Goal: Task Accomplishment & Management: Manage account settings

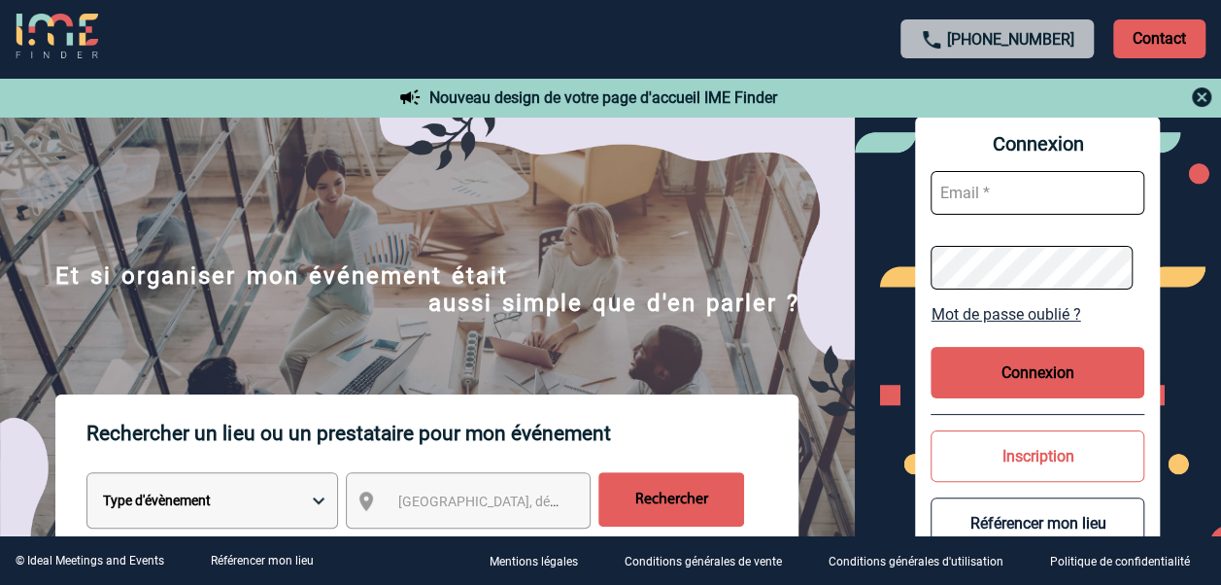
scroll to position [194, 0]
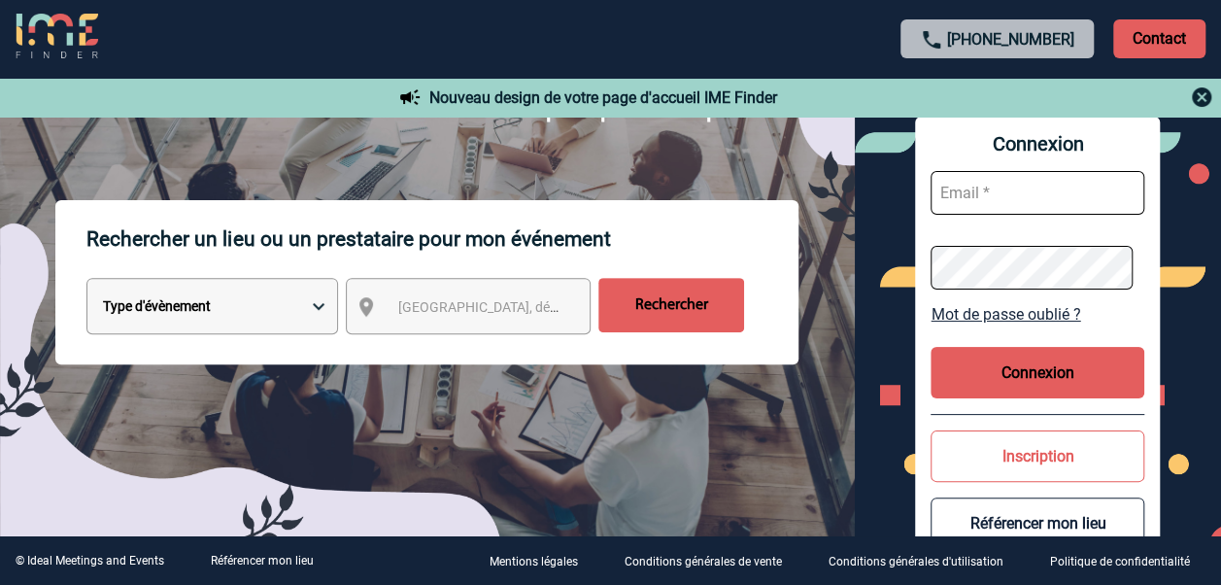
click at [1024, 197] on input "text" at bounding box center [1037, 193] width 214 height 44
paste input "michelle.bellekens@novartis.com"
type input "michelle.bellekens@novartis.com"
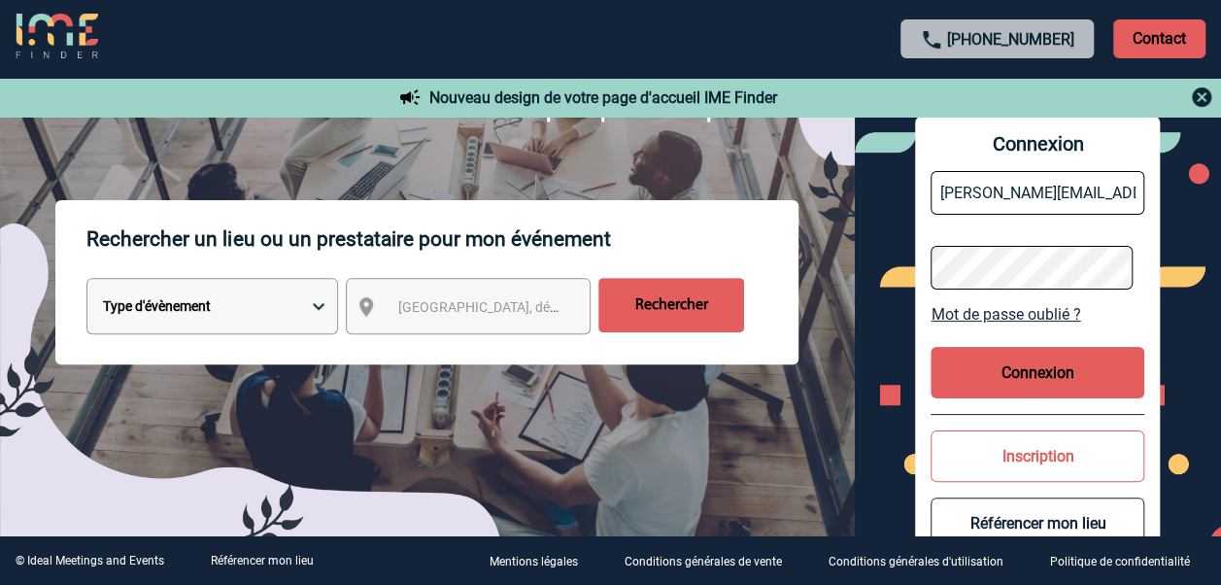
click at [1060, 375] on button "Connexion" at bounding box center [1037, 372] width 214 height 51
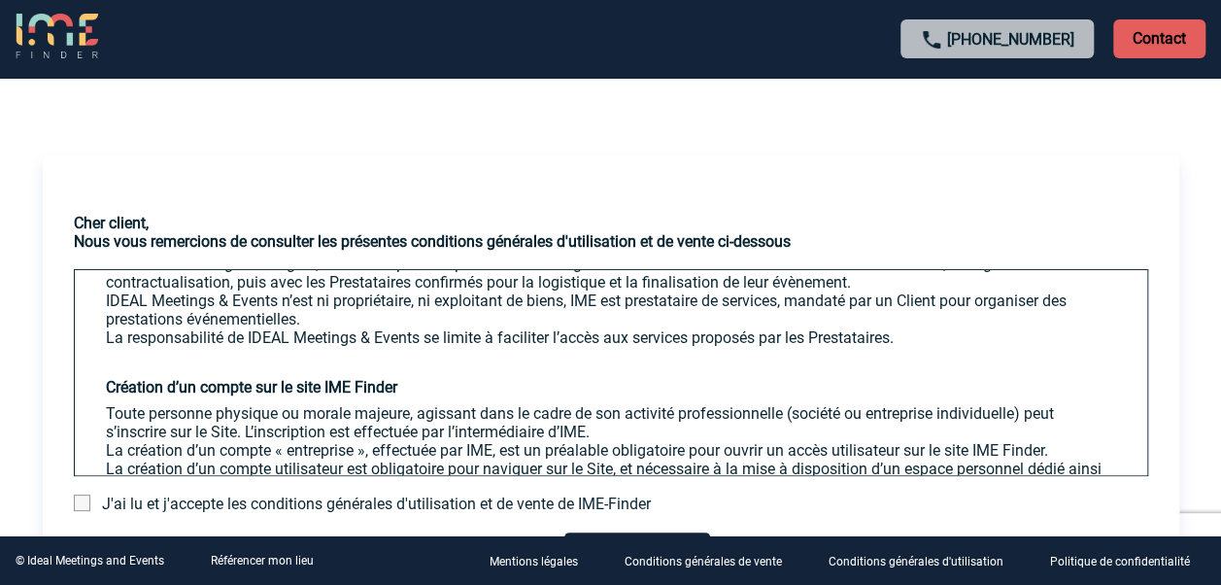
scroll to position [583, 0]
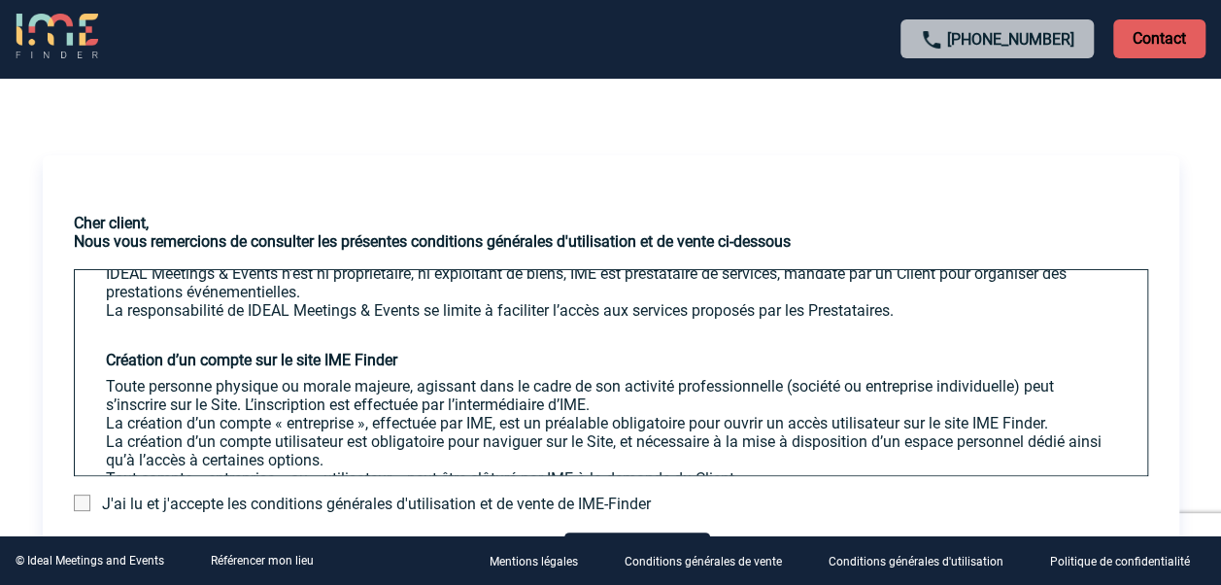
click at [80, 503] on span at bounding box center [82, 502] width 17 height 17
click at [0, 0] on input "checkbox" at bounding box center [0, 0] width 0 height 0
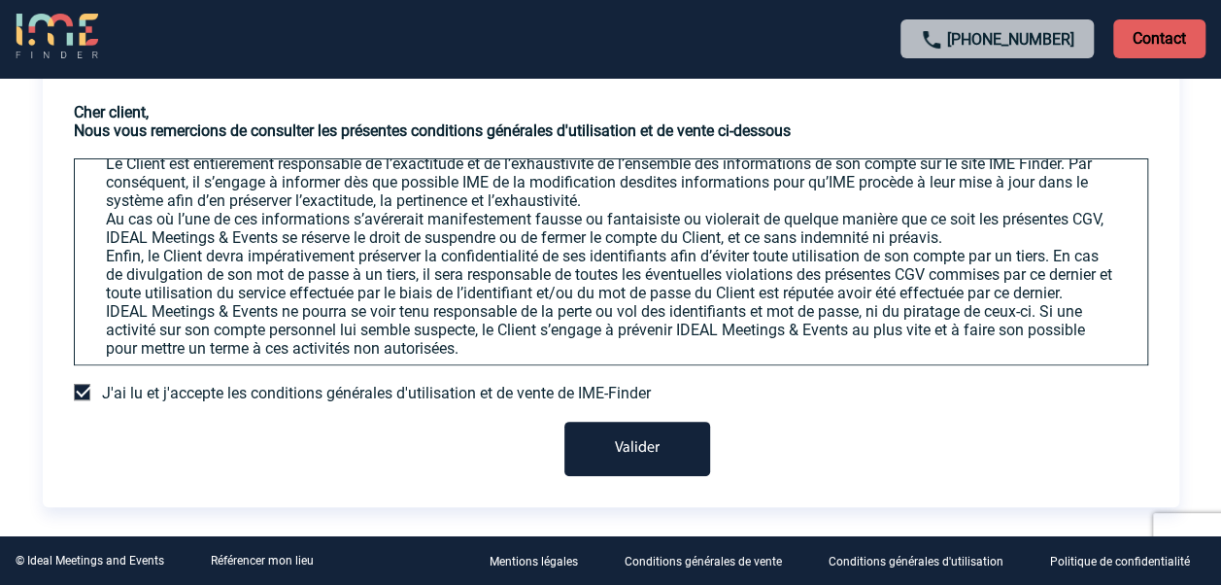
scroll to position [115, 0]
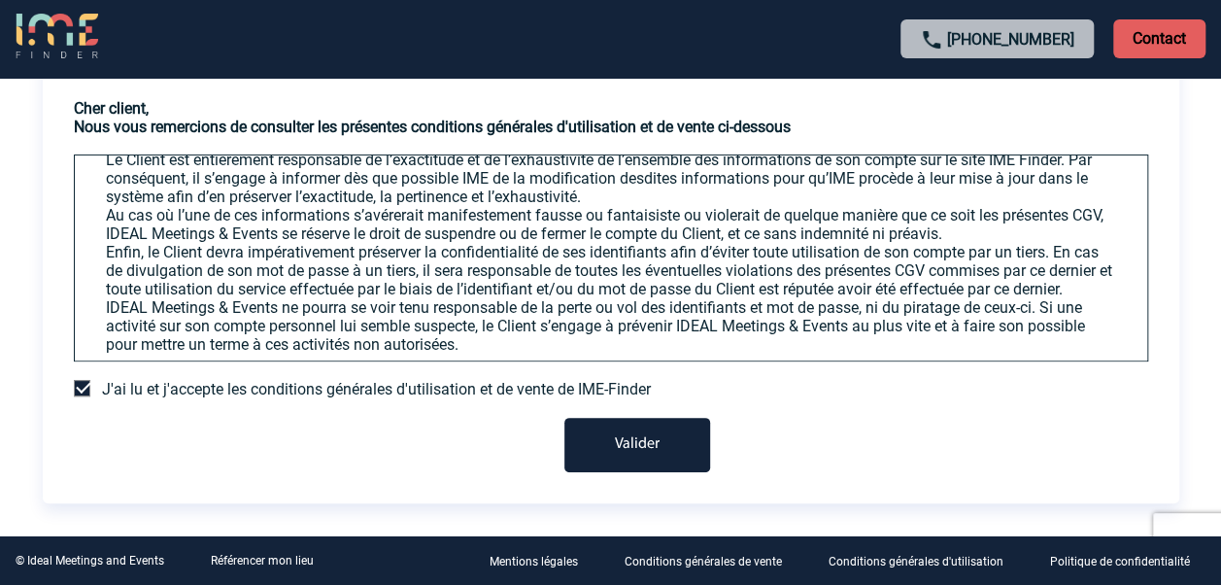
click at [656, 446] on button "Valider" at bounding box center [637, 445] width 146 height 54
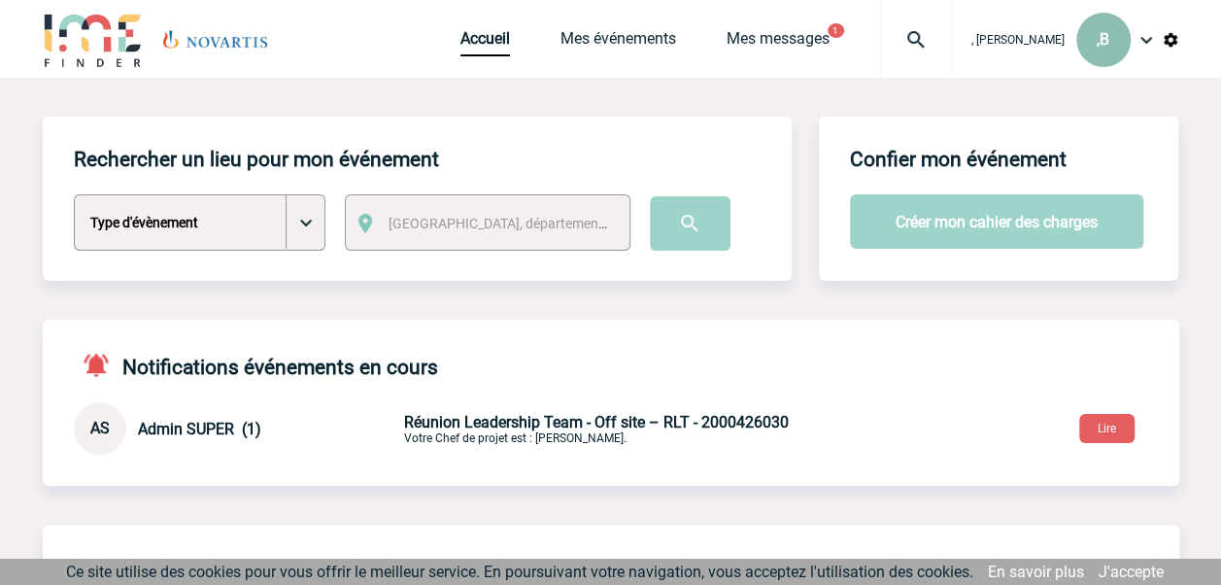
click at [1104, 47] on span ",B" at bounding box center [1102, 39] width 13 height 18
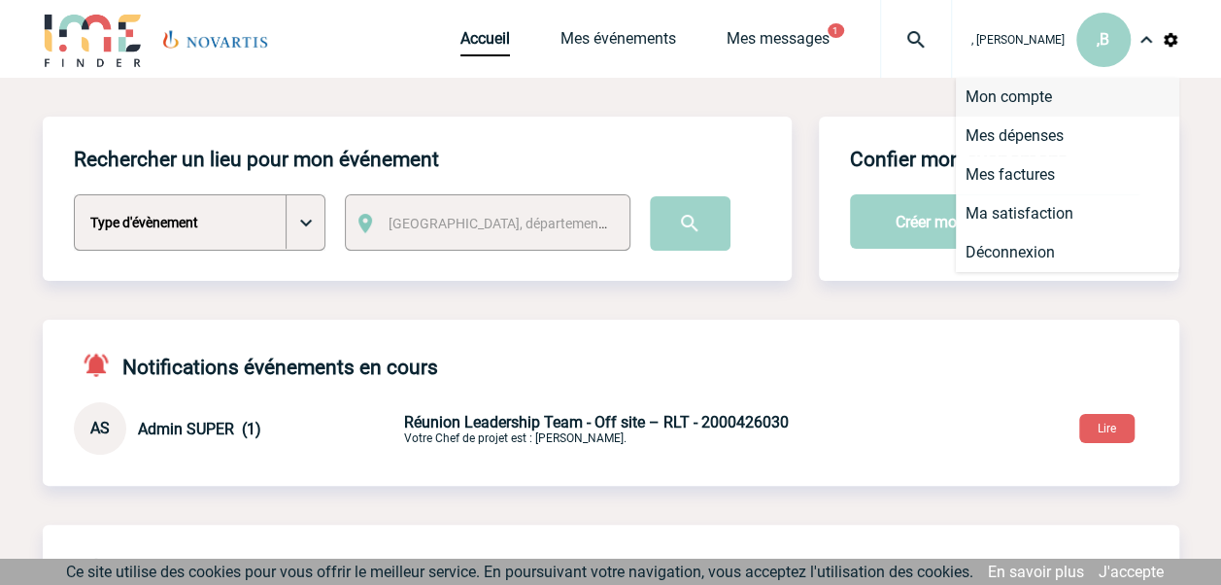
click at [1042, 100] on li "Mon compte" at bounding box center [1067, 97] width 223 height 39
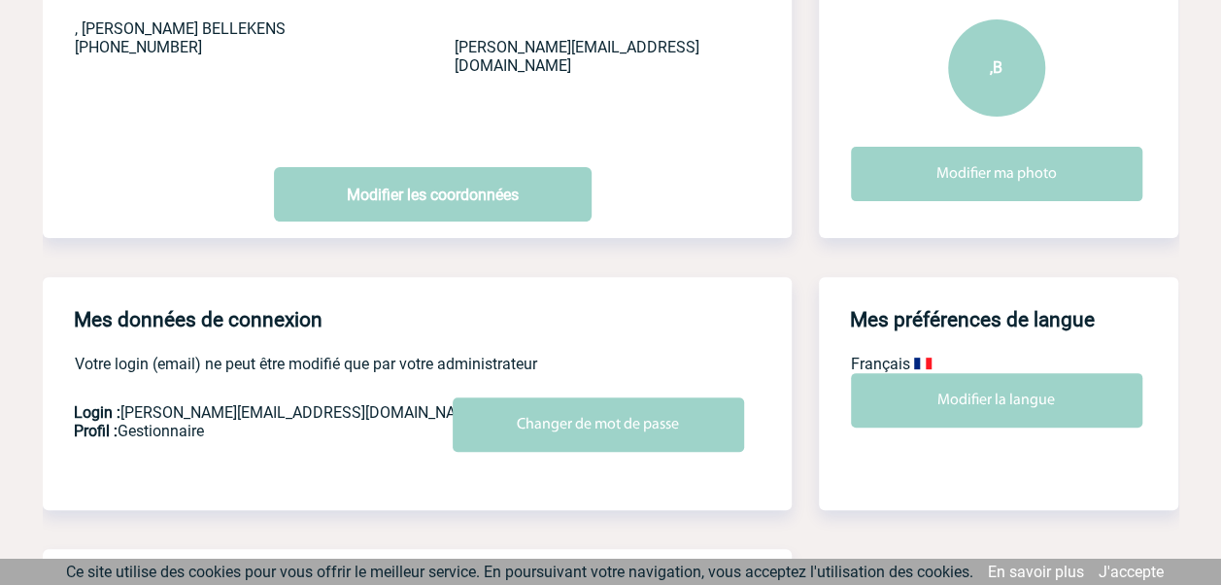
scroll to position [486, 0]
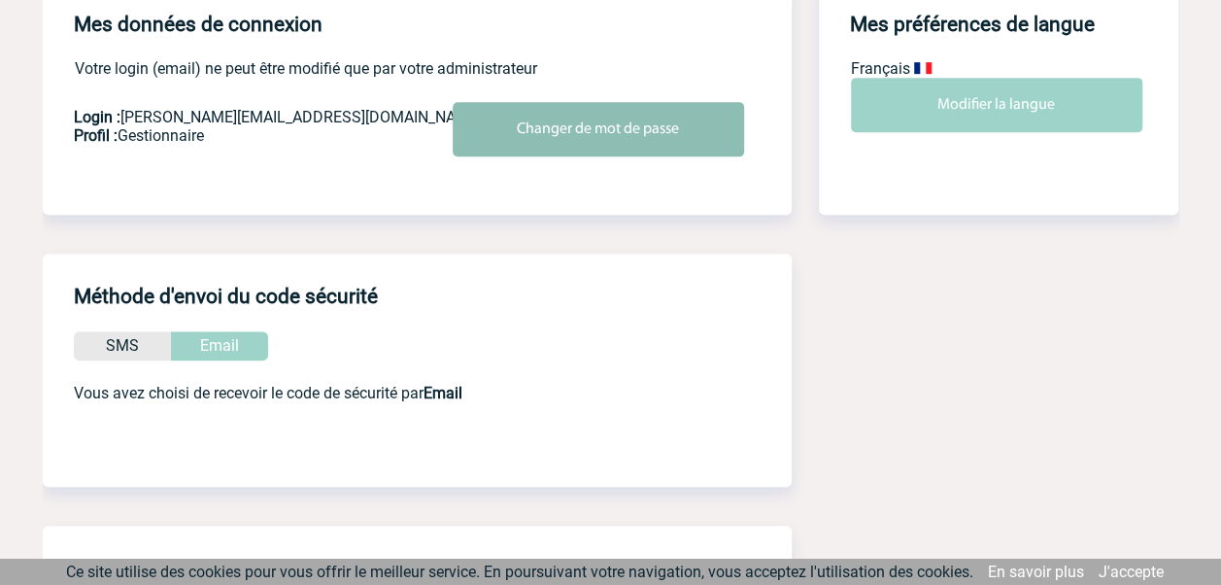
click at [553, 136] on input "Changer de mot de passe" at bounding box center [598, 129] width 291 height 54
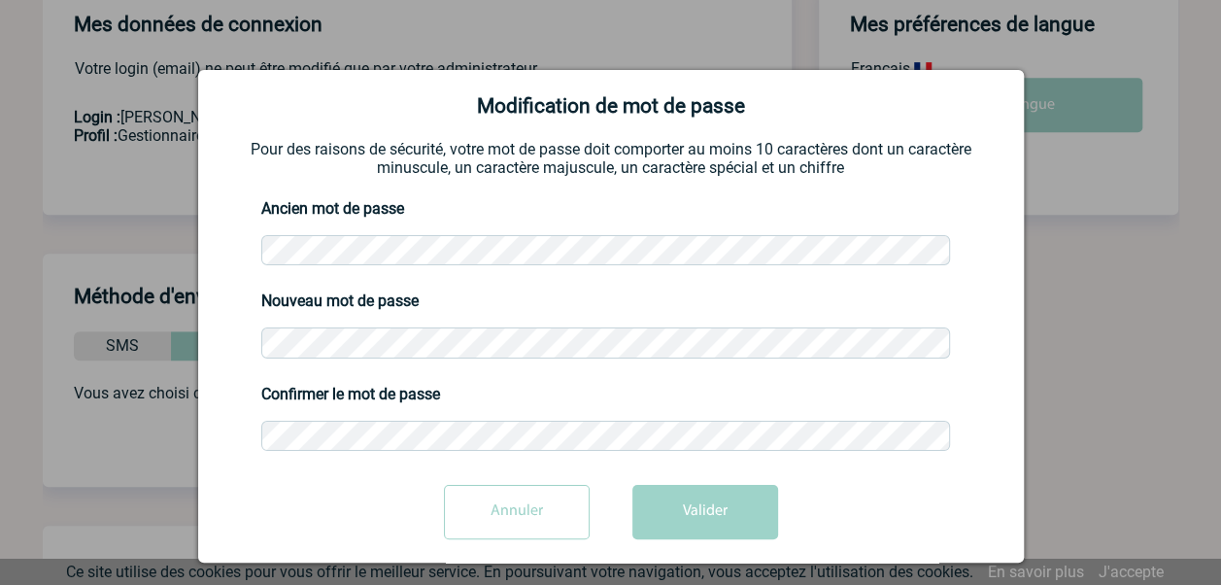
click at [668, 523] on button "Valider" at bounding box center [705, 512] width 146 height 54
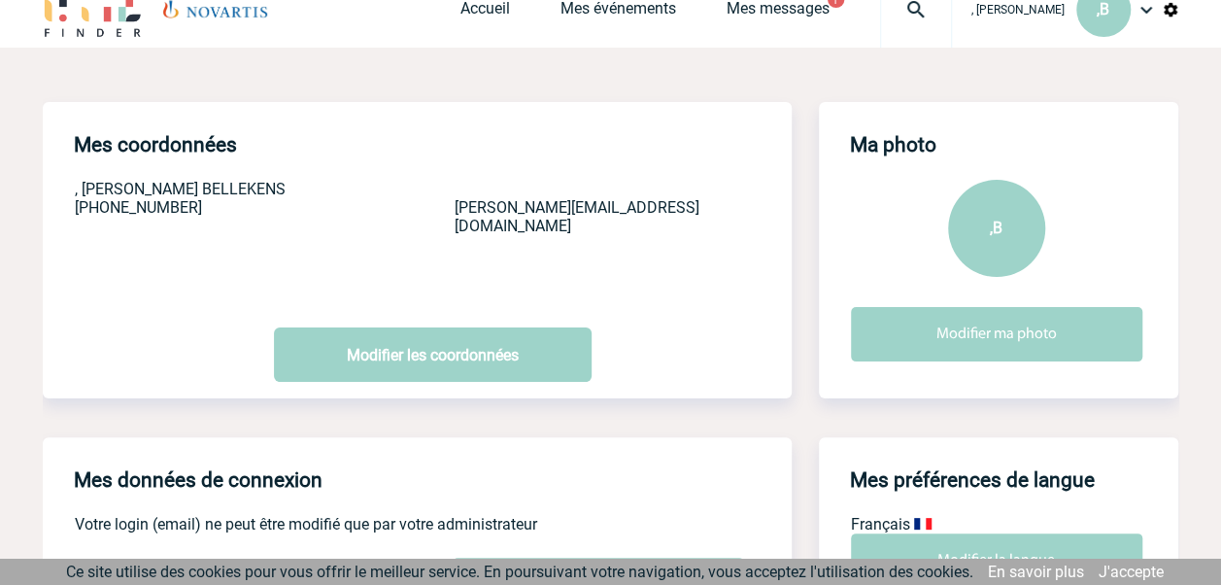
scroll to position [0, 0]
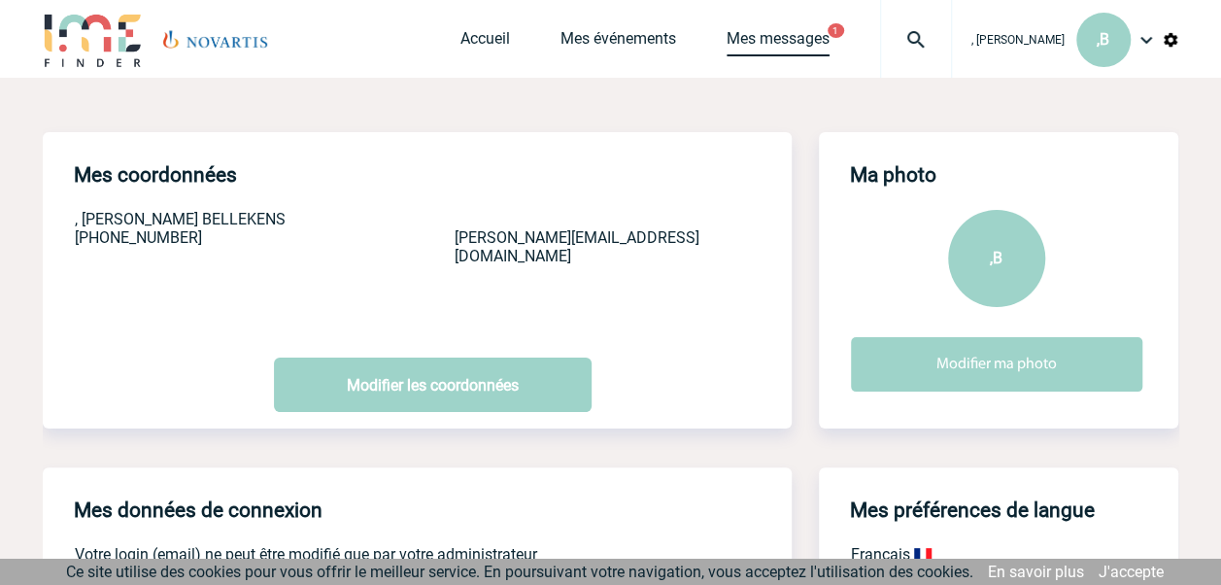
click at [789, 29] on link "Mes messages" at bounding box center [777, 42] width 103 height 27
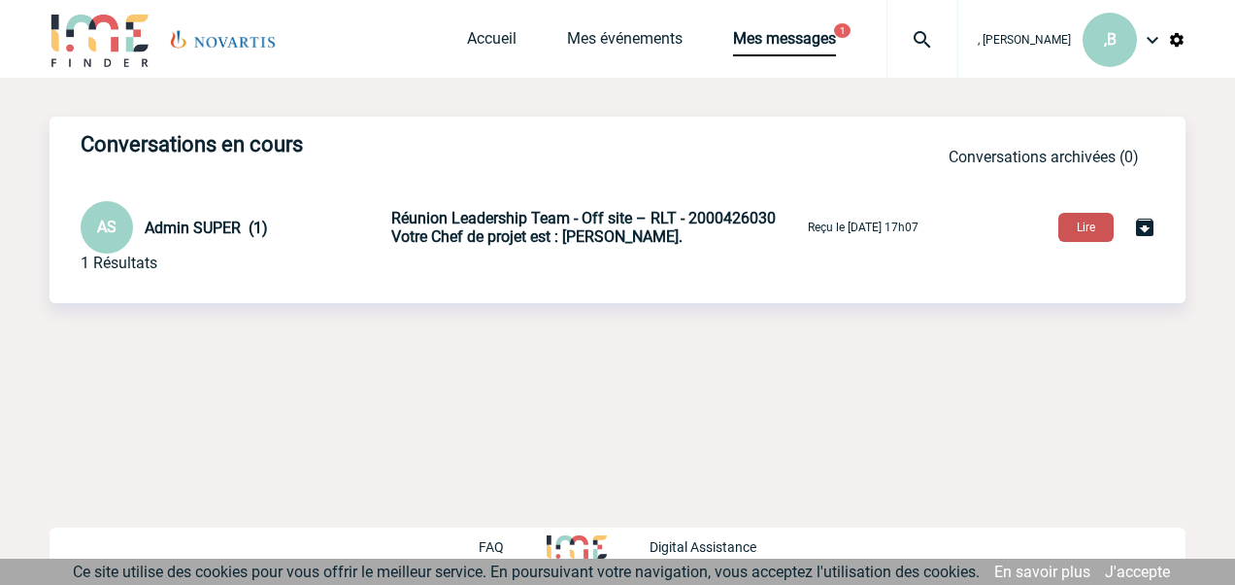
click at [1076, 229] on button "Lire" at bounding box center [1085, 227] width 55 height 29
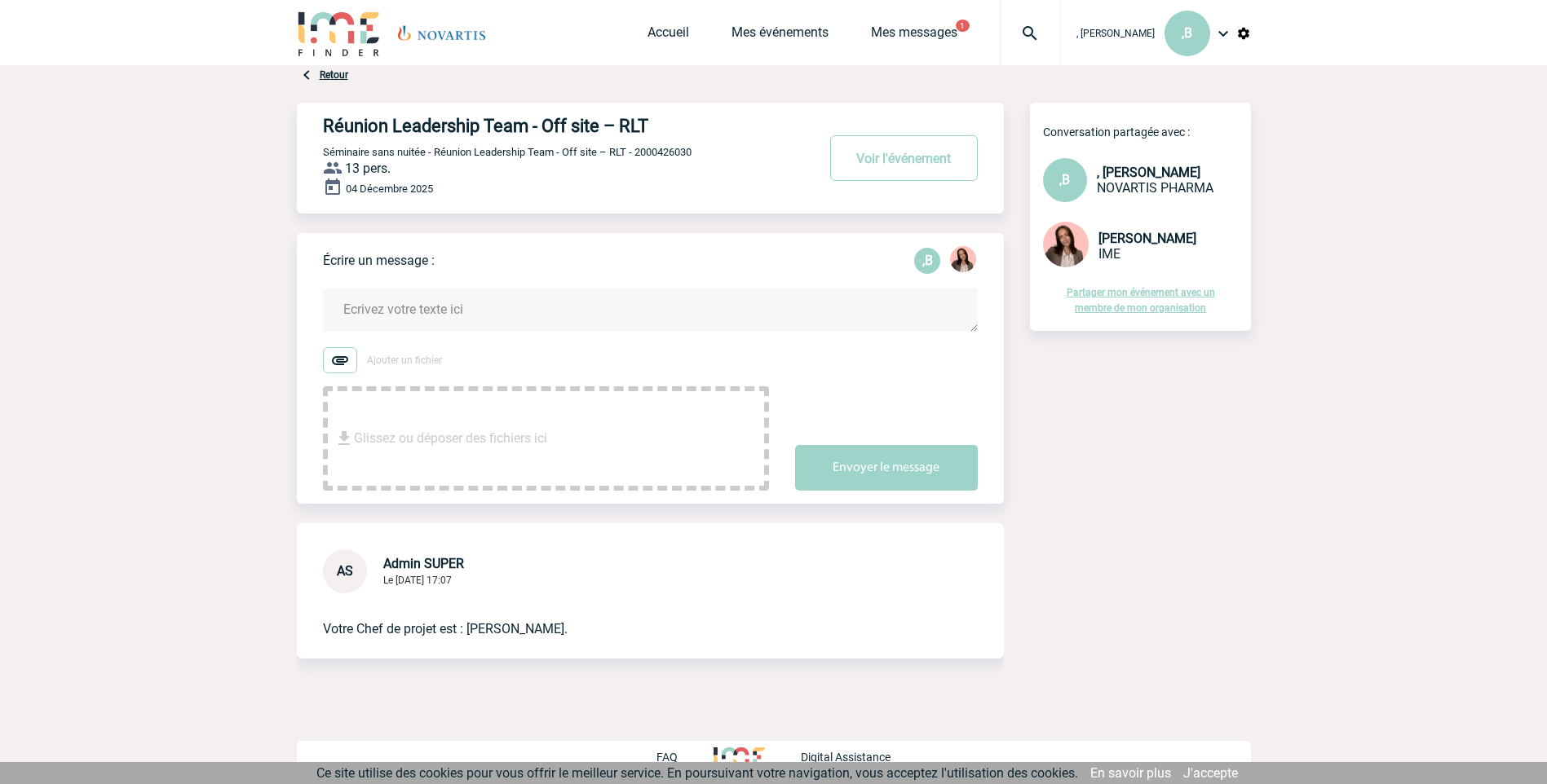
scroll to position [7, 0]
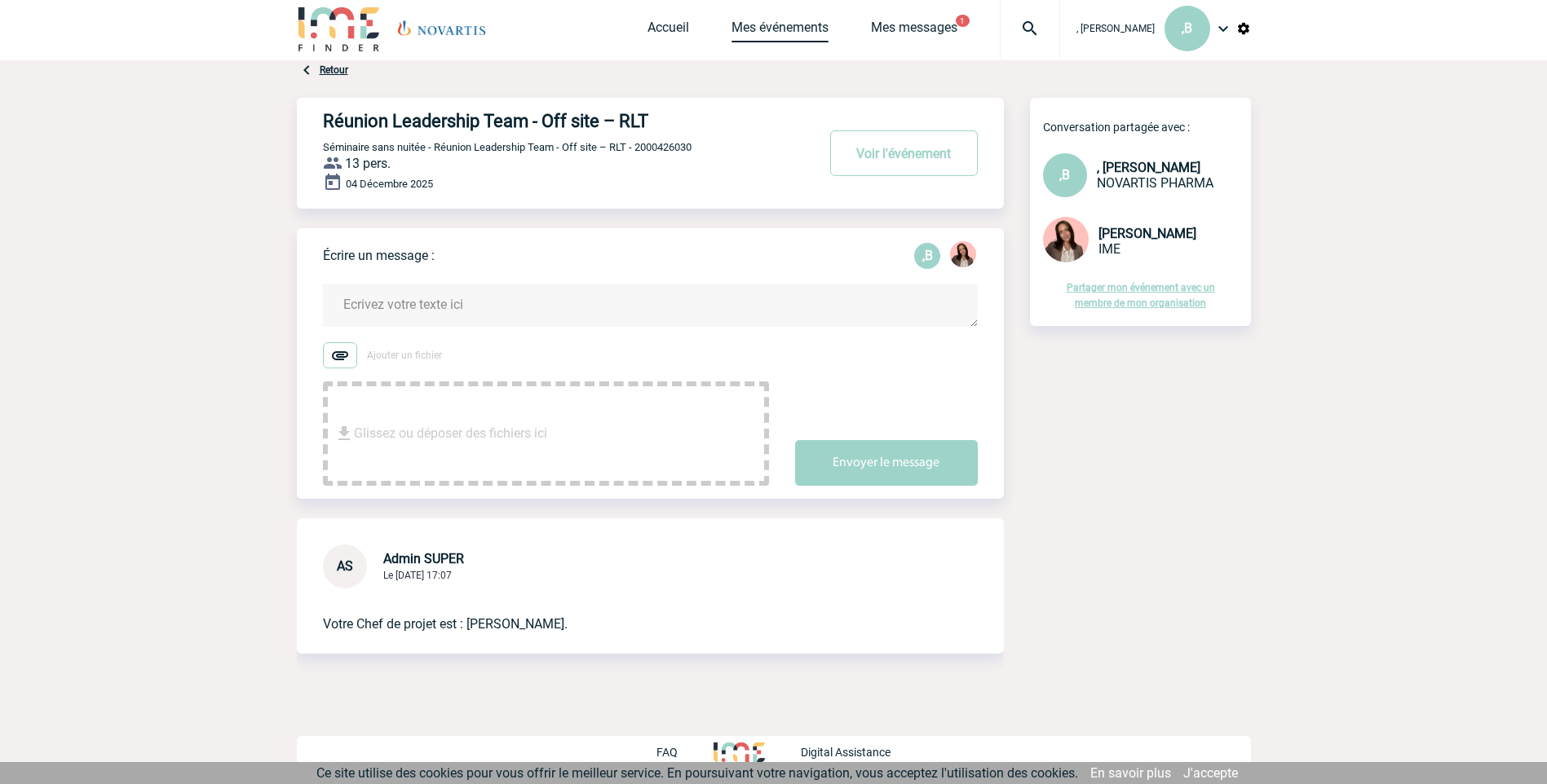
click at [768, 25] on link "Mes événements" at bounding box center [780, 30] width 97 height 23
